Goal: Information Seeking & Learning: Learn about a topic

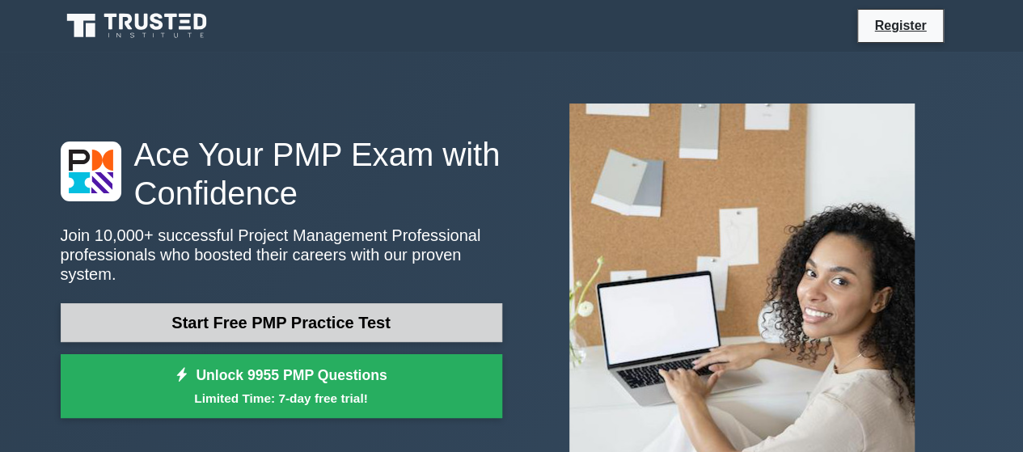
click at [306, 315] on link "Start Free PMP Practice Test" at bounding box center [282, 322] width 442 height 39
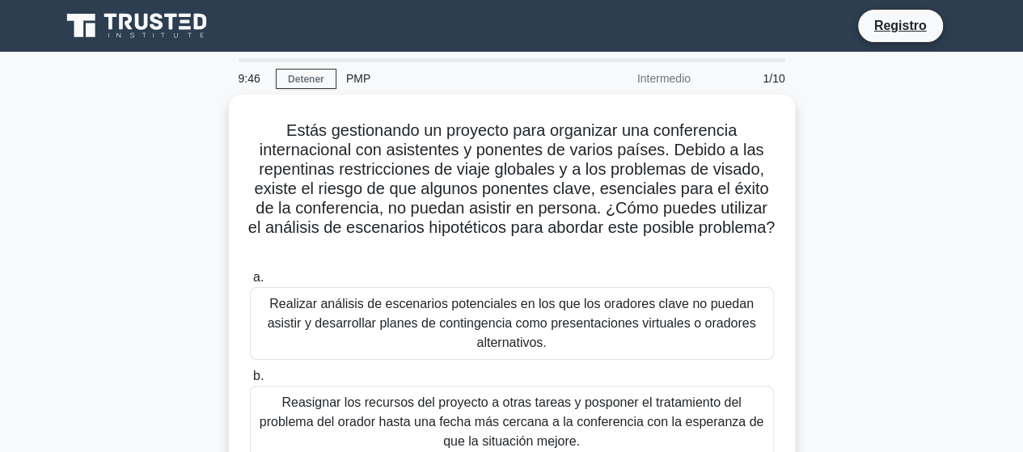
click at [816, 232] on div "Estás gestionando un proyecto para organizar una conferencia internacional con …" at bounding box center [512, 377] width 922 height 565
click at [306, 76] on font "Detener" at bounding box center [306, 79] width 36 height 11
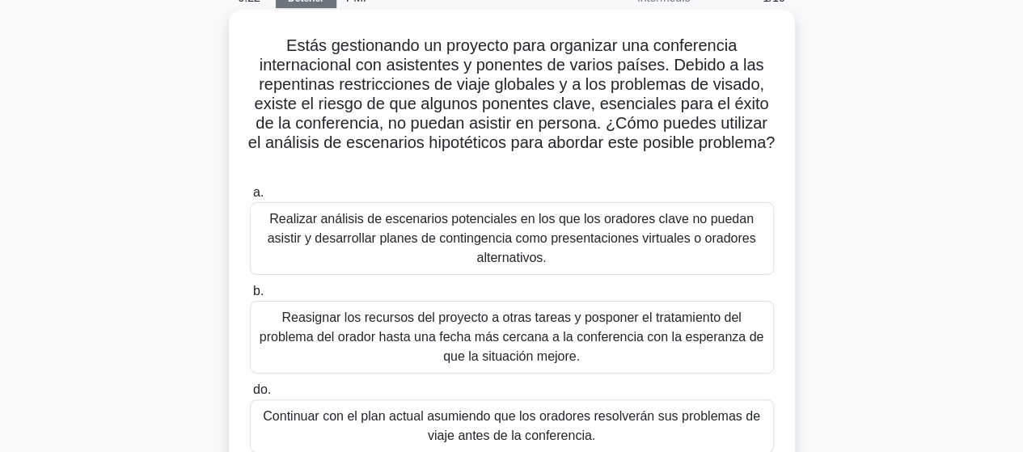
scroll to position [162, 0]
